Goal: Task Accomplishment & Management: Complete application form

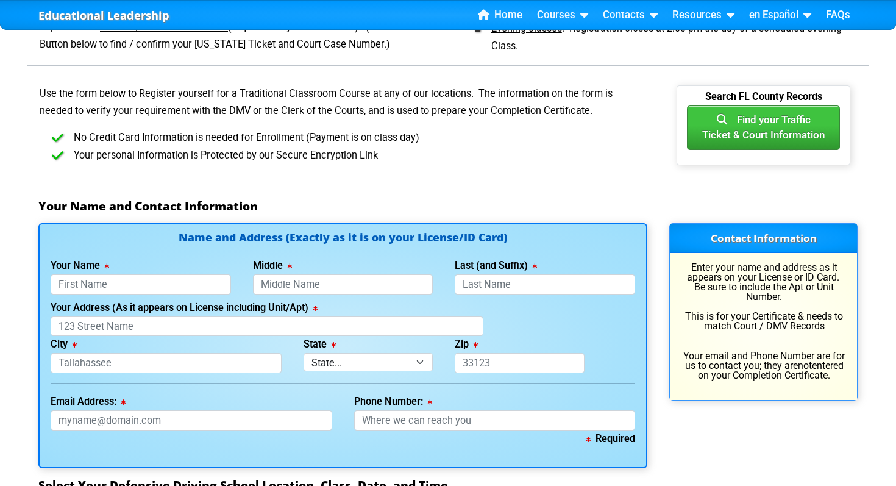
scroll to position [668, 0]
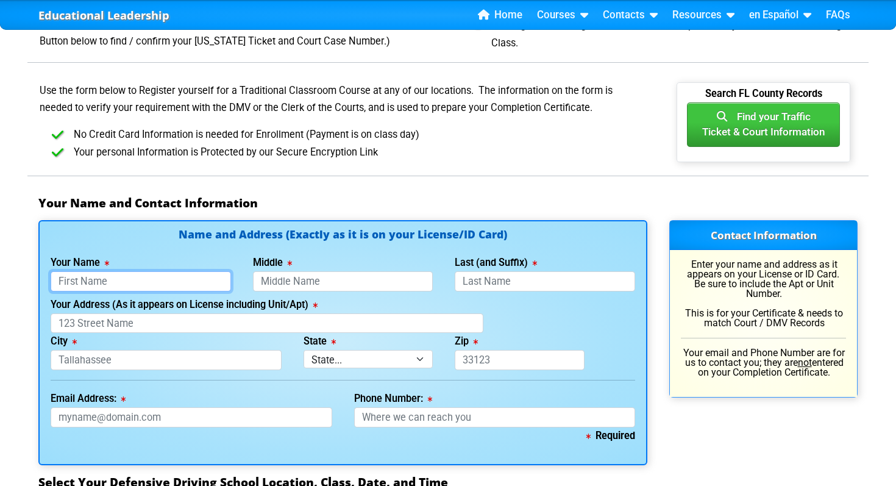
click at [141, 275] on input "Your Name" at bounding box center [141, 281] width 180 height 20
type input "[PERSON_NAME]"
type input "King"
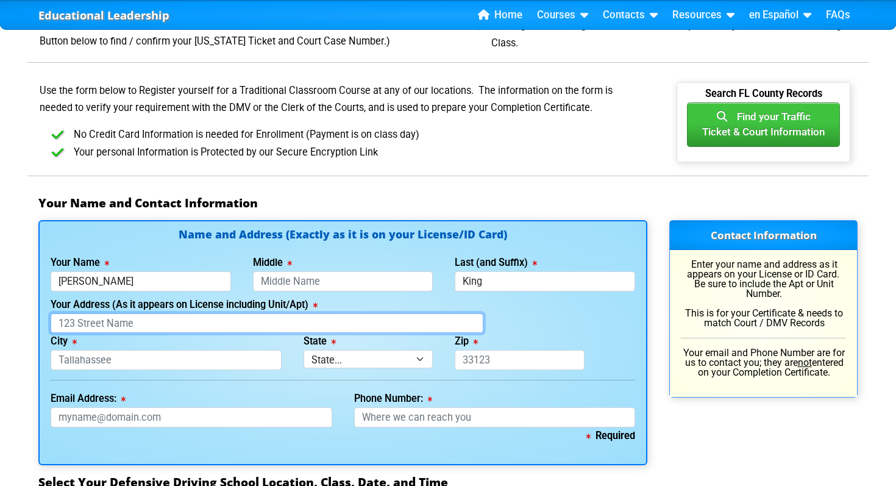
type input "[STREET_ADDRESS]"
type input "[GEOGRAPHIC_DATA]"
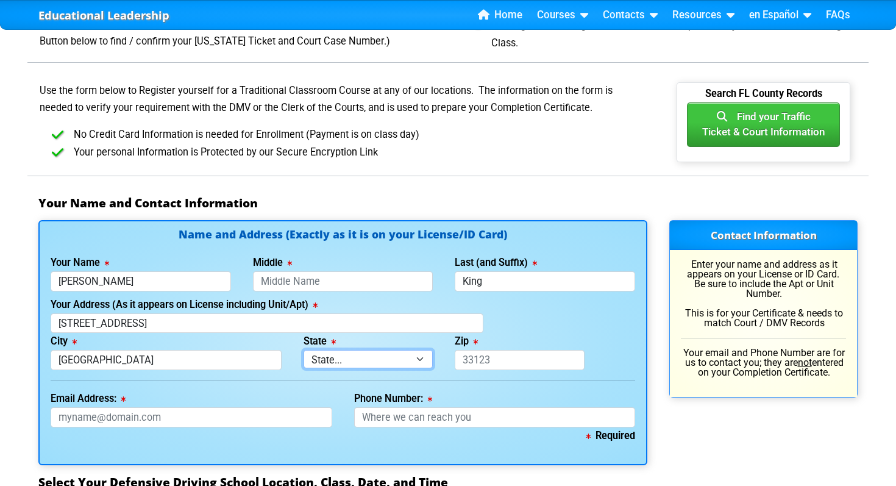
select select "{"fullName":"[US_STATE]","abbreviation":"FL","uniqueId":"1d559909-6cf0-4a4d-848…"
type input "33702"
type input "[EMAIL_ADDRESS][DOMAIN_NAME]"
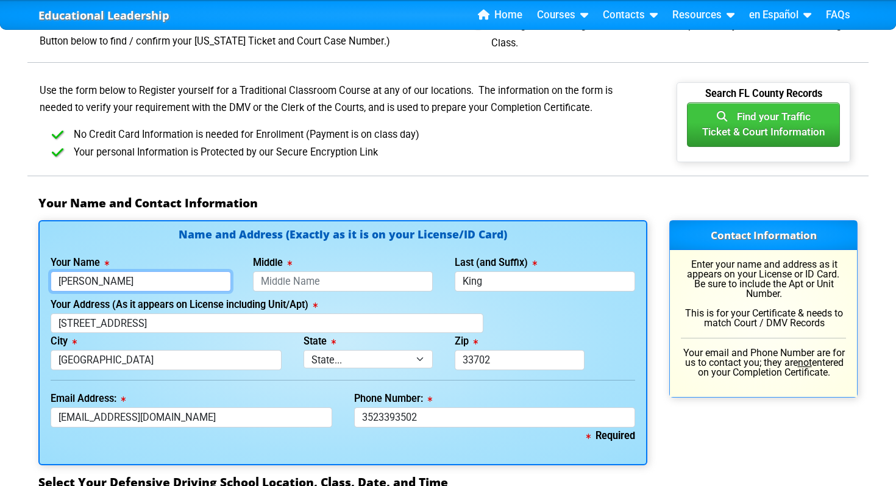
type input "[PHONE_NUMBER]"
click at [365, 279] on input "Middle" at bounding box center [343, 281] width 180 height 20
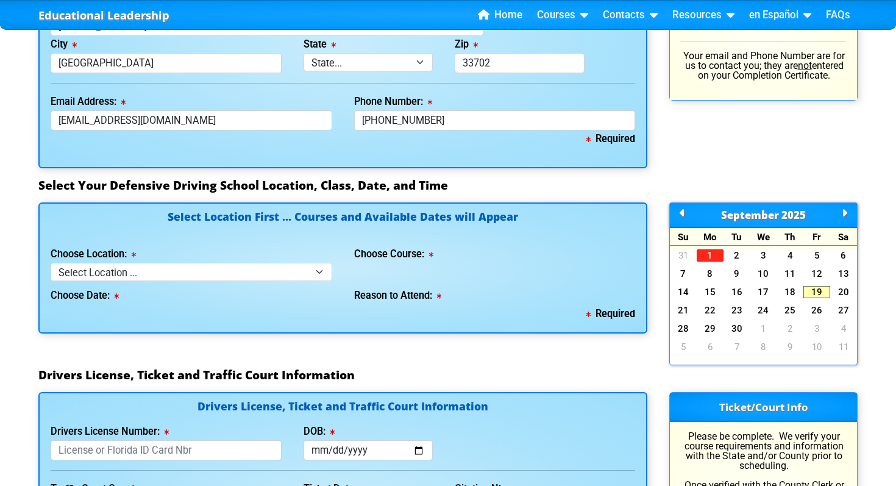
scroll to position [968, 0]
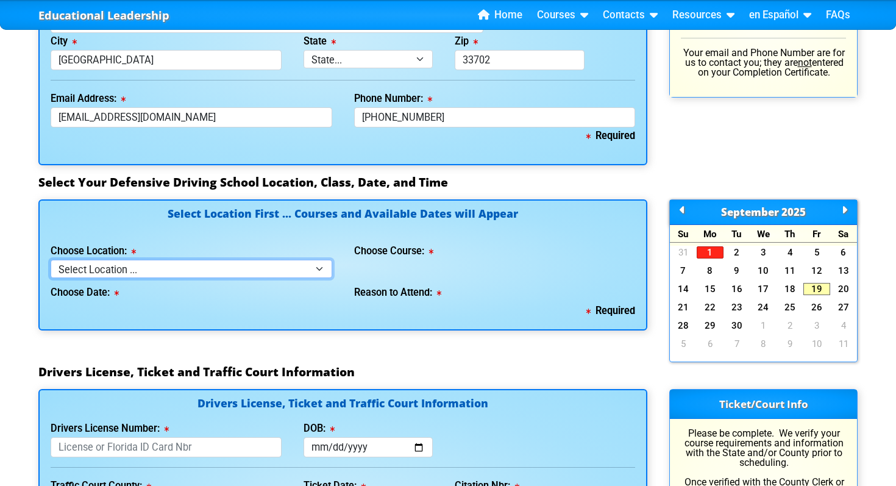
click at [297, 272] on select "Select Location ... Tampa Orlando Kissimmee [GEOGRAPHIC_DATA] - en español [GEO…" at bounding box center [192, 269] width 282 height 18
select select "2"
click at [51, 260] on select "Select Location ... Tampa Orlando Kissimmee [GEOGRAPHIC_DATA] - en español [GEO…" at bounding box center [192, 269] width 282 height 18
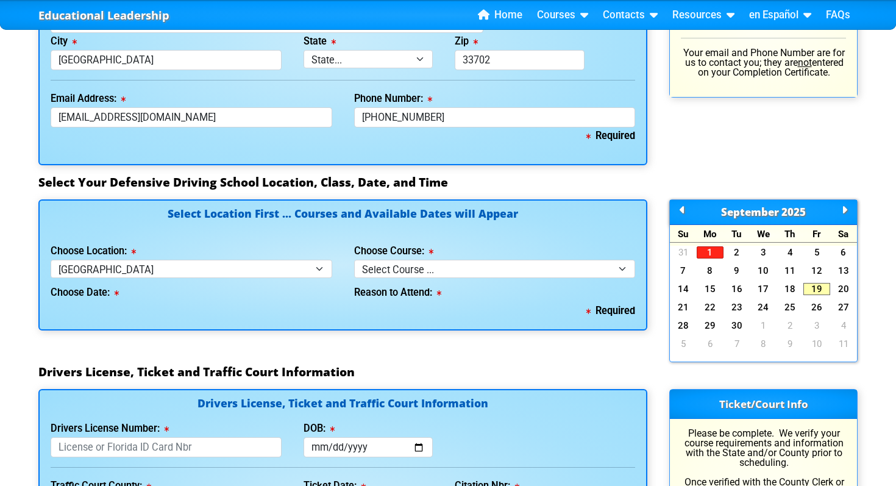
click at [377, 259] on div "Choose Course: Select Course ... 4 Hour BDI Class (Basic Course & TCAC) 4 Hour …" at bounding box center [495, 260] width 282 height 35
click at [378, 265] on select "Select Course ... 4 Hour BDI Class (Basic Course & TCAC) 4 Hour Under 25 Class …" at bounding box center [495, 269] width 282 height 18
select select "3"
click at [354, 260] on select "Select Course ... 4 Hour BDI Class (Basic Course & TCAC) 4 Hour Under 25 Class …" at bounding box center [495, 269] width 282 height 18
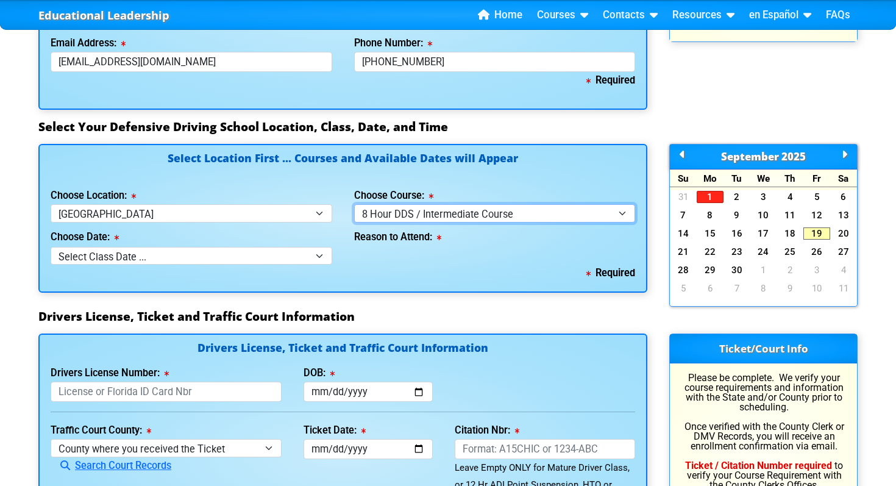
scroll to position [1024, 0]
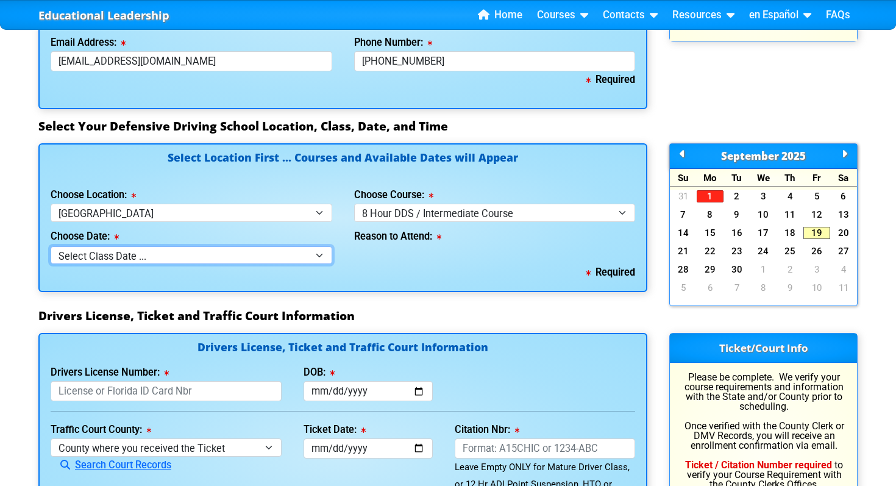
click at [299, 251] on select "Select Class Date ... [DATE] -- (Registration Closed - Class Full) [DATE] -- ([…" at bounding box center [192, 255] width 282 height 18
select select "[DATE], 6"
click at [51, 246] on select "Select Class Date ... [DATE] -- (Registration Closed - Class Full) [DATE] -- ([…" at bounding box center [192, 255] width 282 height 18
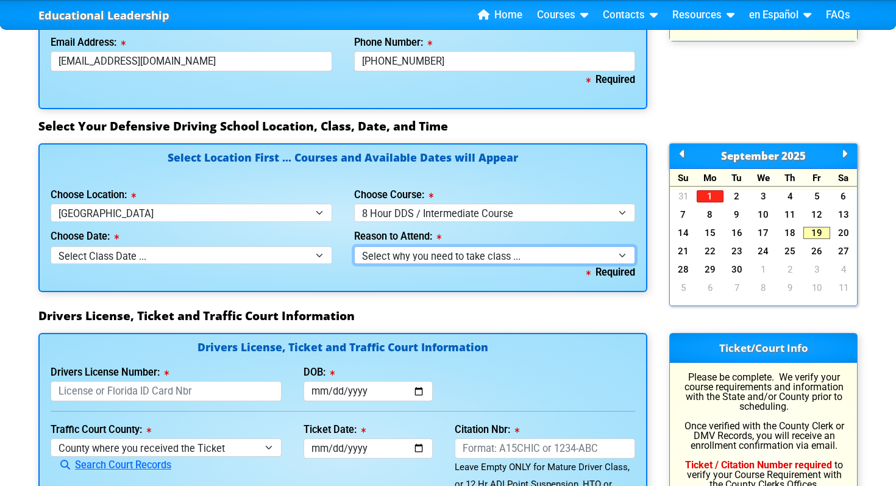
click at [448, 257] on select "Select why you need to take class ... Court Order - 8 Hour DDS / Intermediate C…" at bounding box center [495, 255] width 282 height 18
select select "8 Hour DDS/Intermediate - Court Ordered"
click at [354, 246] on select "Select why you need to take class ... Court Order - 8 Hour DDS / Intermediate C…" at bounding box center [495, 255] width 282 height 18
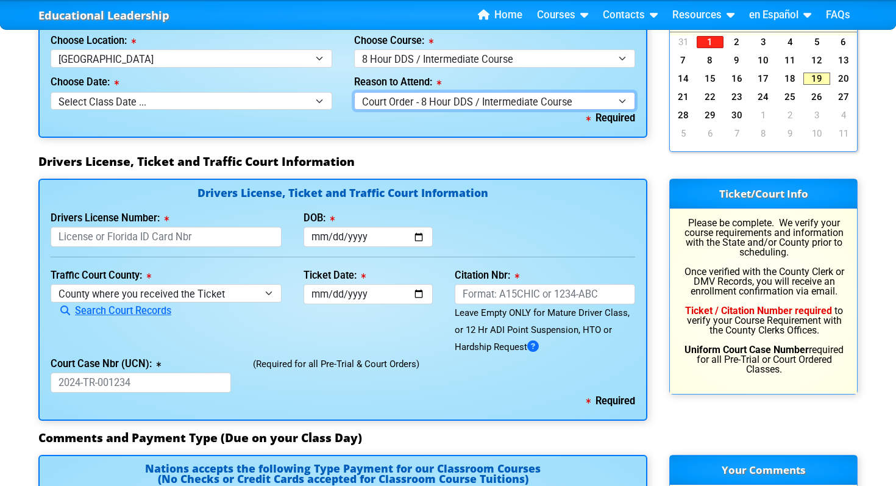
scroll to position [1179, 0]
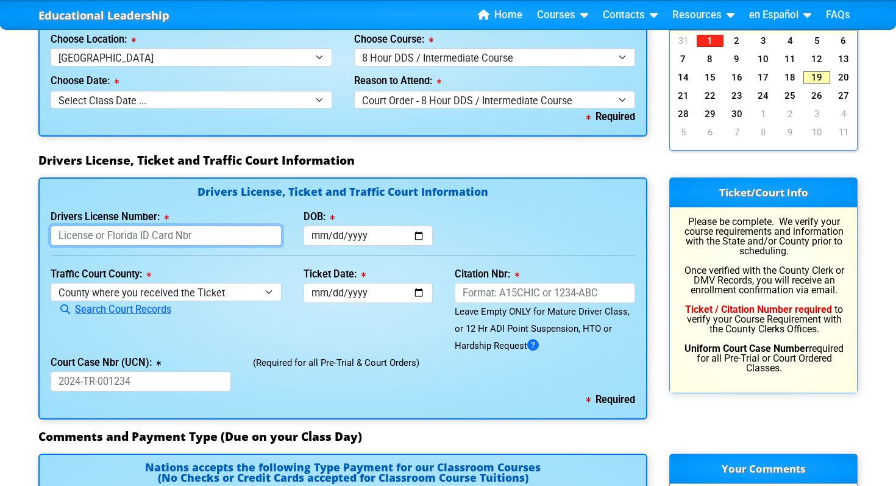
click at [235, 238] on input "Drivers License Number:" at bounding box center [166, 236] width 231 height 20
type input "K232551284000"
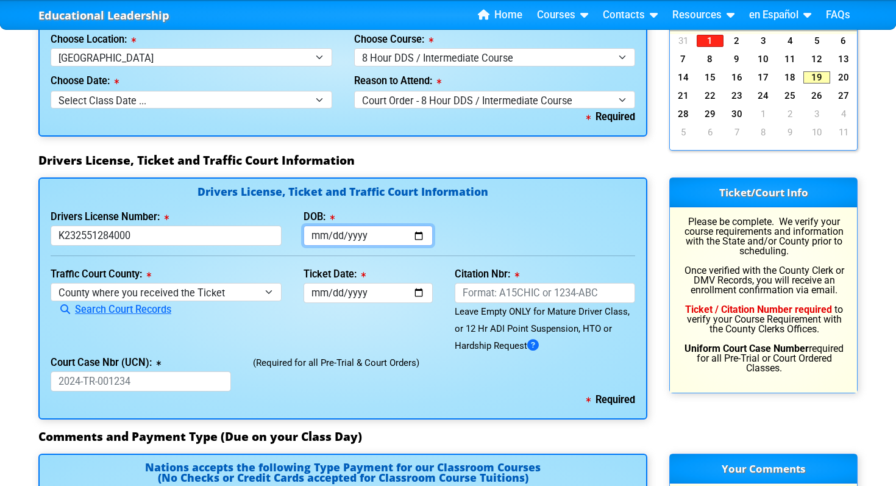
click at [354, 228] on input "DOB:" at bounding box center [369, 236] width 130 height 20
type input "[DATE]"
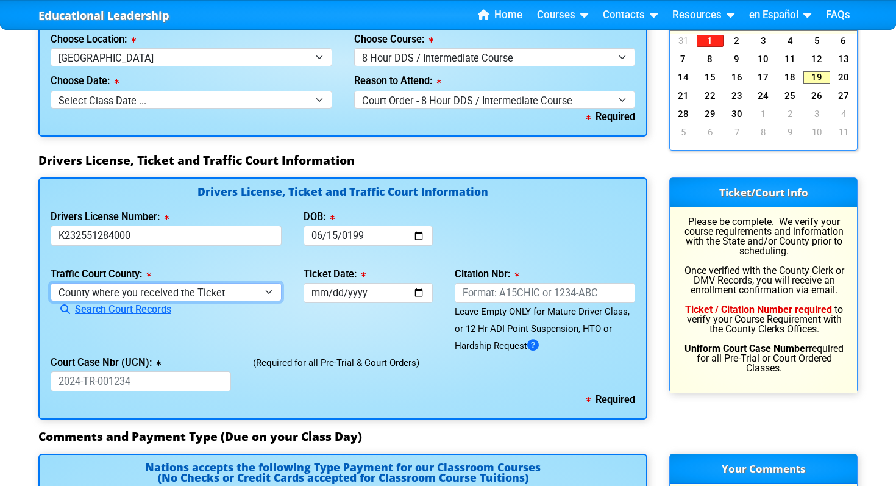
click at [255, 290] on select "County where you received the Ticket Out of State Out of State - [US_STATE] Out…" at bounding box center [166, 292] width 231 height 18
select select "{"countyName":"[GEOGRAPHIC_DATA]","state":"[US_STATE]","uniqueId":"8517cbb9-d23…"
click at [51, 283] on select "County where you received the Ticket Out of State Out of State - [US_STATE] Out…" at bounding box center [166, 292] width 231 height 18
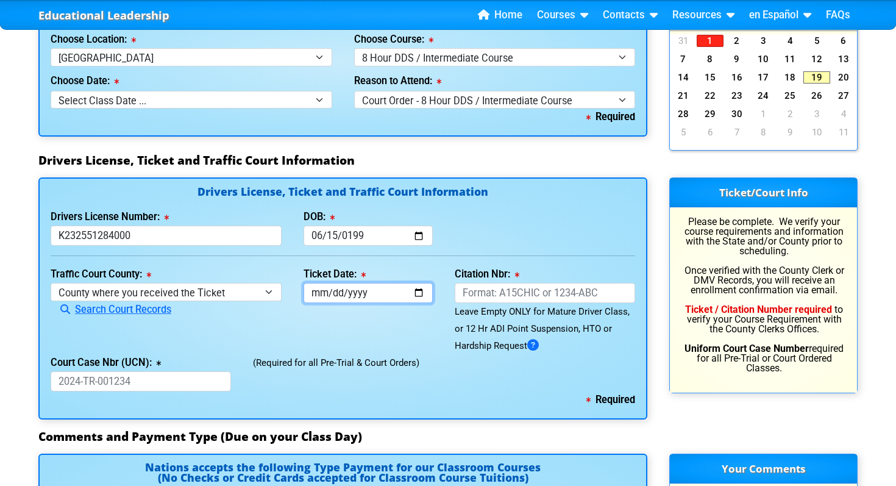
click at [344, 295] on input "Ticket Date:" at bounding box center [369, 293] width 130 height 20
type input "[DATE]"
type input "0005-04-04"
type input "[DATE]"
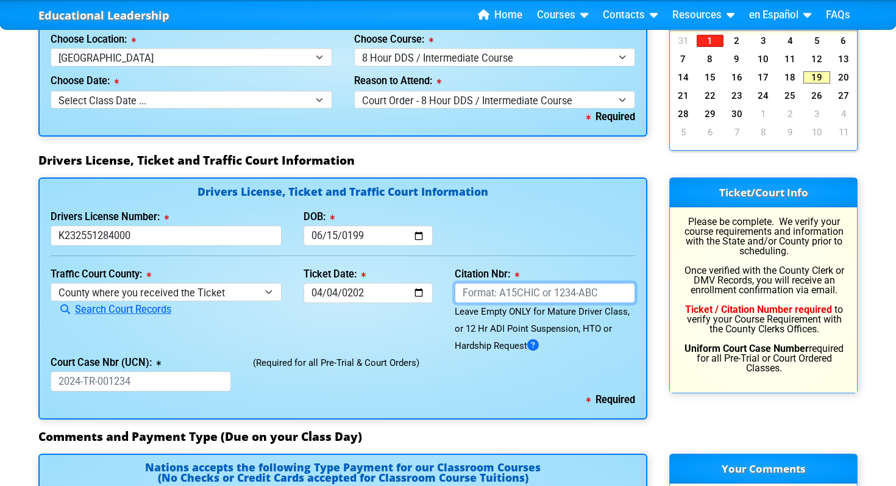
click at [522, 286] on input "Citation Nbr:" at bounding box center [545, 293] width 180 height 20
paste input "AKYP6RE"
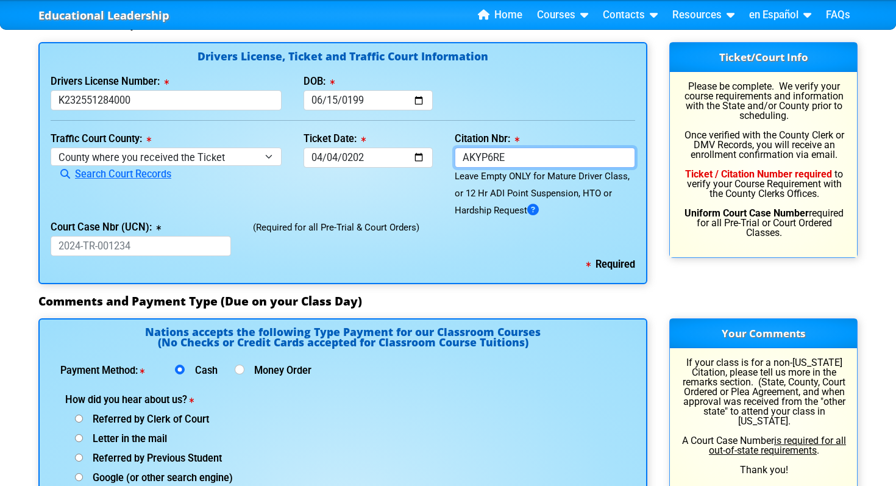
scroll to position [1316, 0]
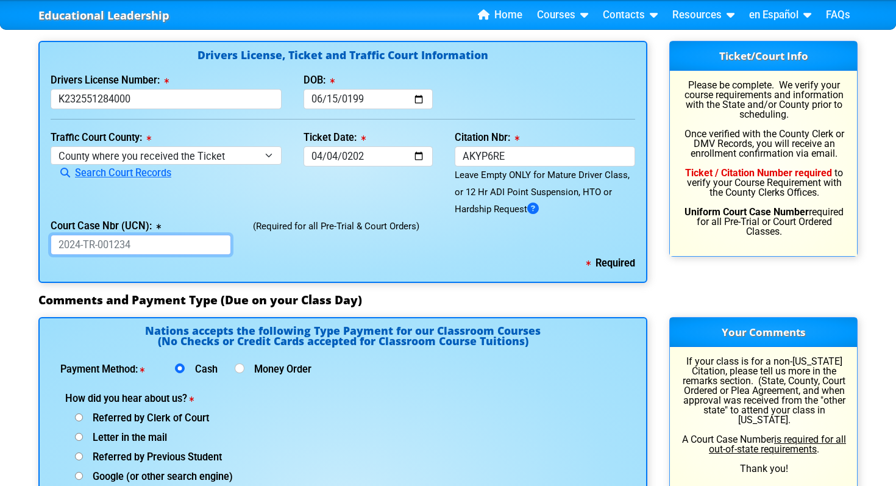
type input "AKYP6RE"
click at [212, 240] on input "Court Case Nbr (UCN):" at bounding box center [141, 245] width 180 height 20
paste input "25-TR-028253"
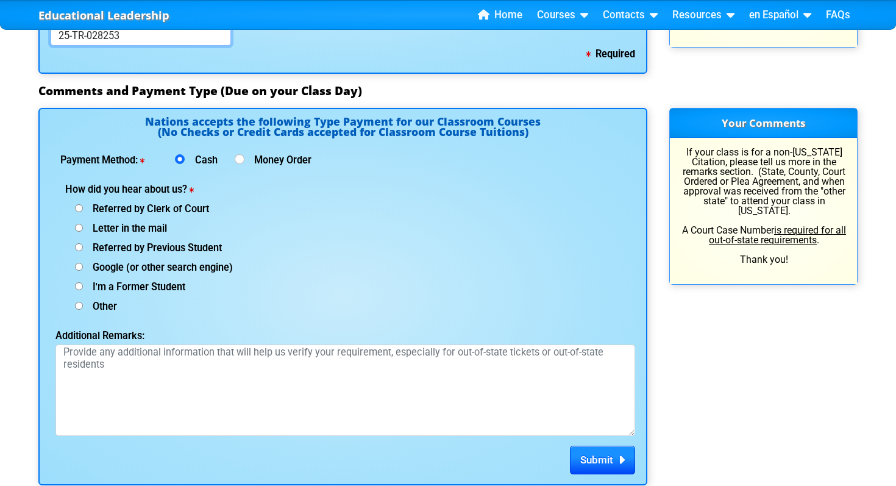
scroll to position [1526, 0]
type input "25-TR-028253"
click at [85, 205] on span "Referred by Clerk of Court" at bounding box center [146, 208] width 126 height 12
click at [83, 205] on input "Referred by Clerk of Court" at bounding box center [79, 208] width 8 height 8
radio input "true"
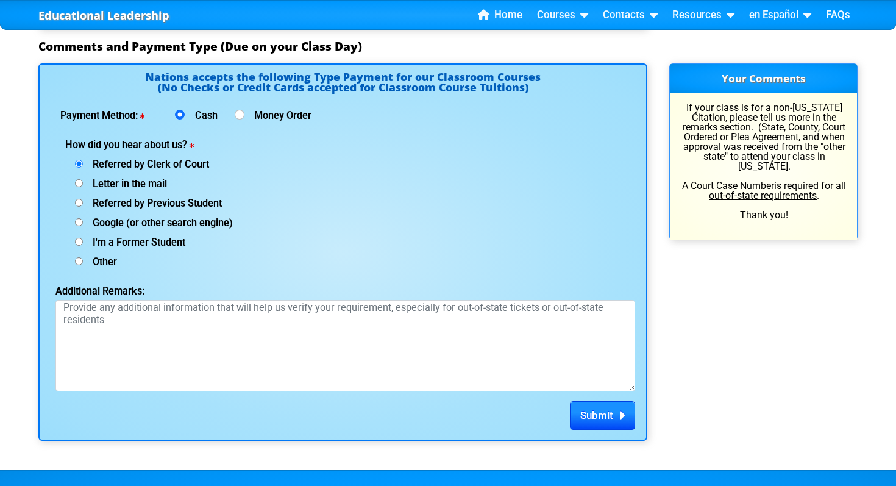
scroll to position [1567, 0]
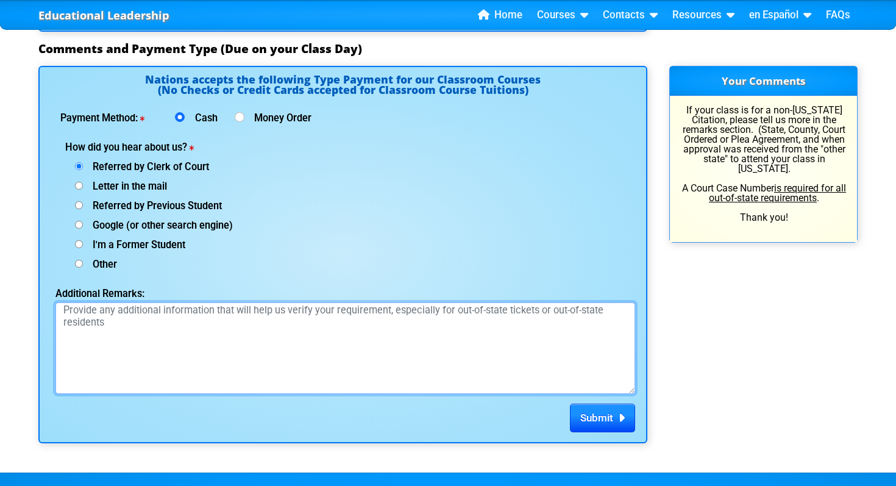
click at [532, 355] on textarea "Additional Remarks:" at bounding box center [345, 347] width 580 height 91
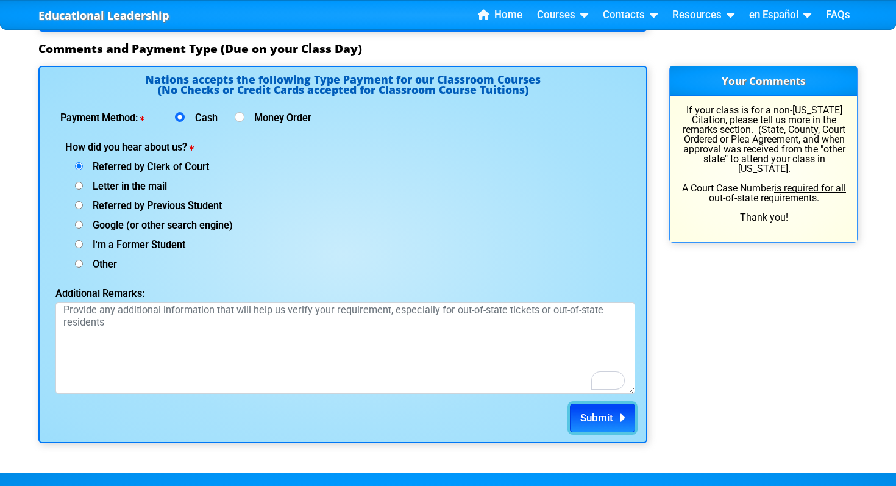
click at [595, 423] on span "Submit" at bounding box center [597, 418] width 33 height 12
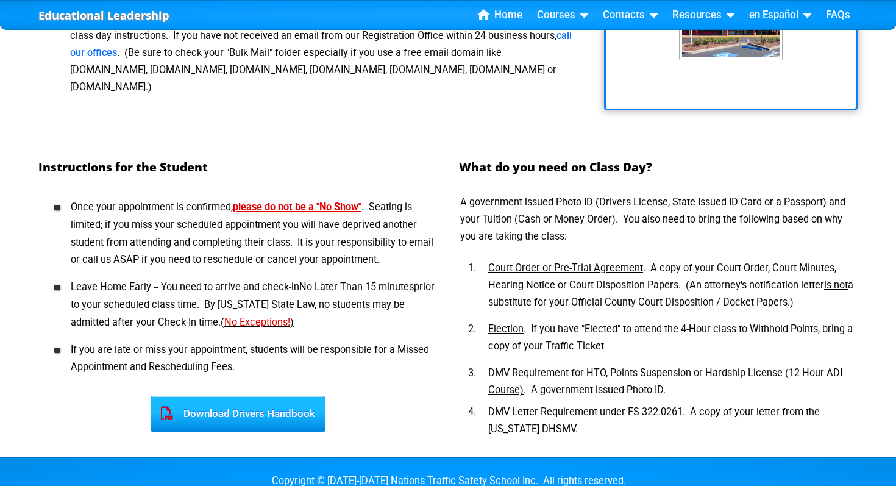
scroll to position [479, 0]
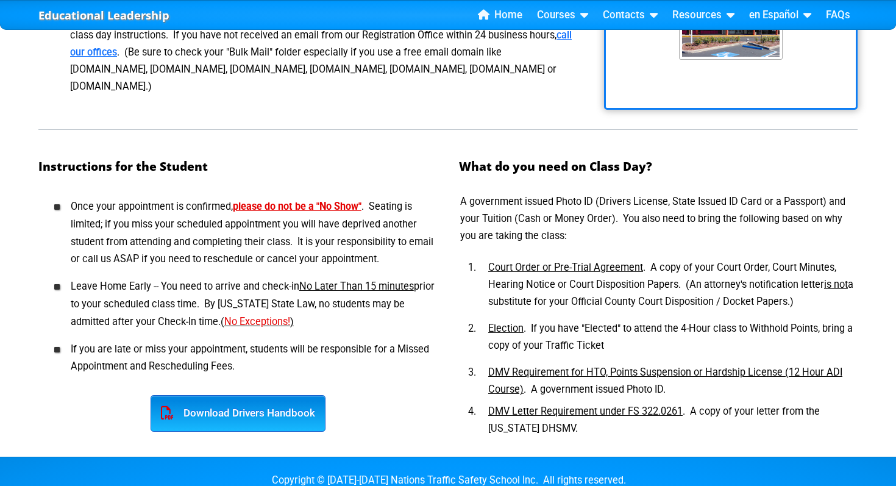
click at [243, 395] on div "Download Drivers Handbook" at bounding box center [238, 413] width 175 height 37
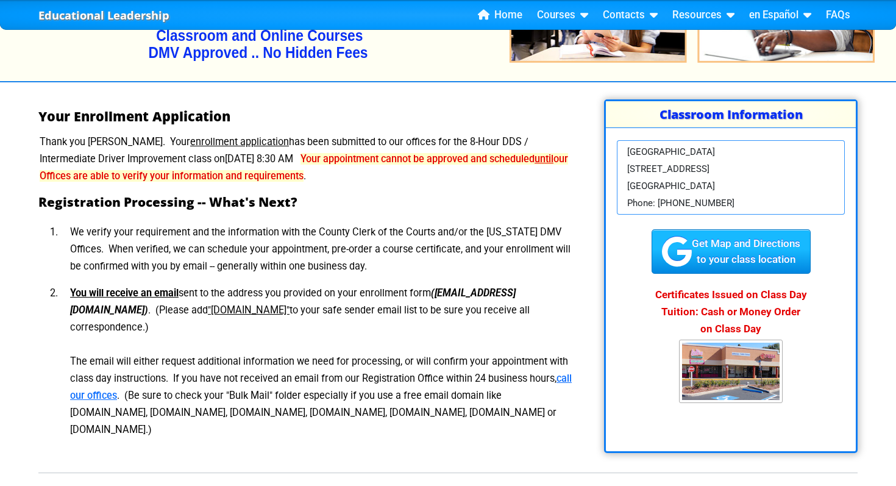
scroll to position [140, 0]
